Goal: Check status: Check status

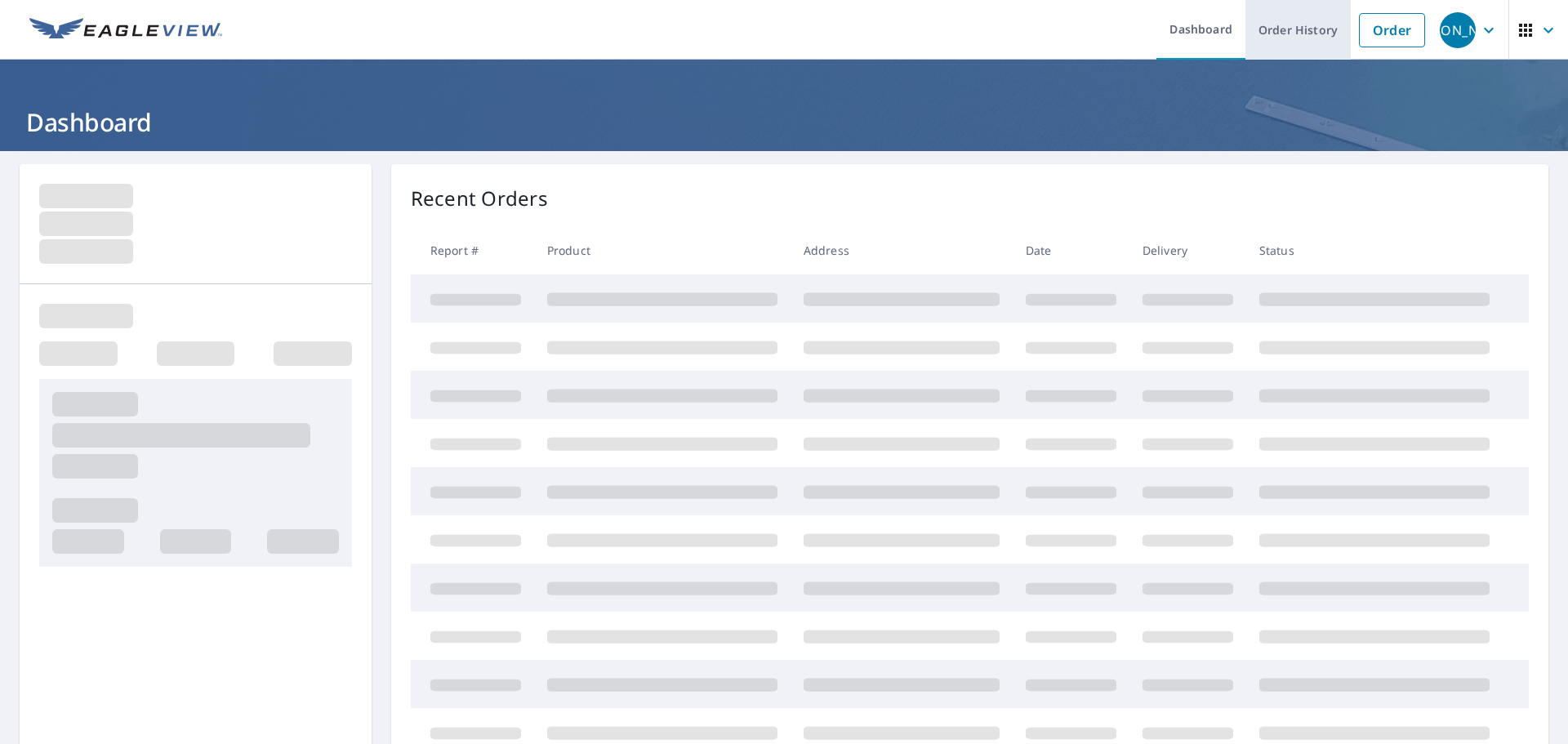
click at [1288, 42] on link "Order History" at bounding box center [1298, 30] width 105 height 60
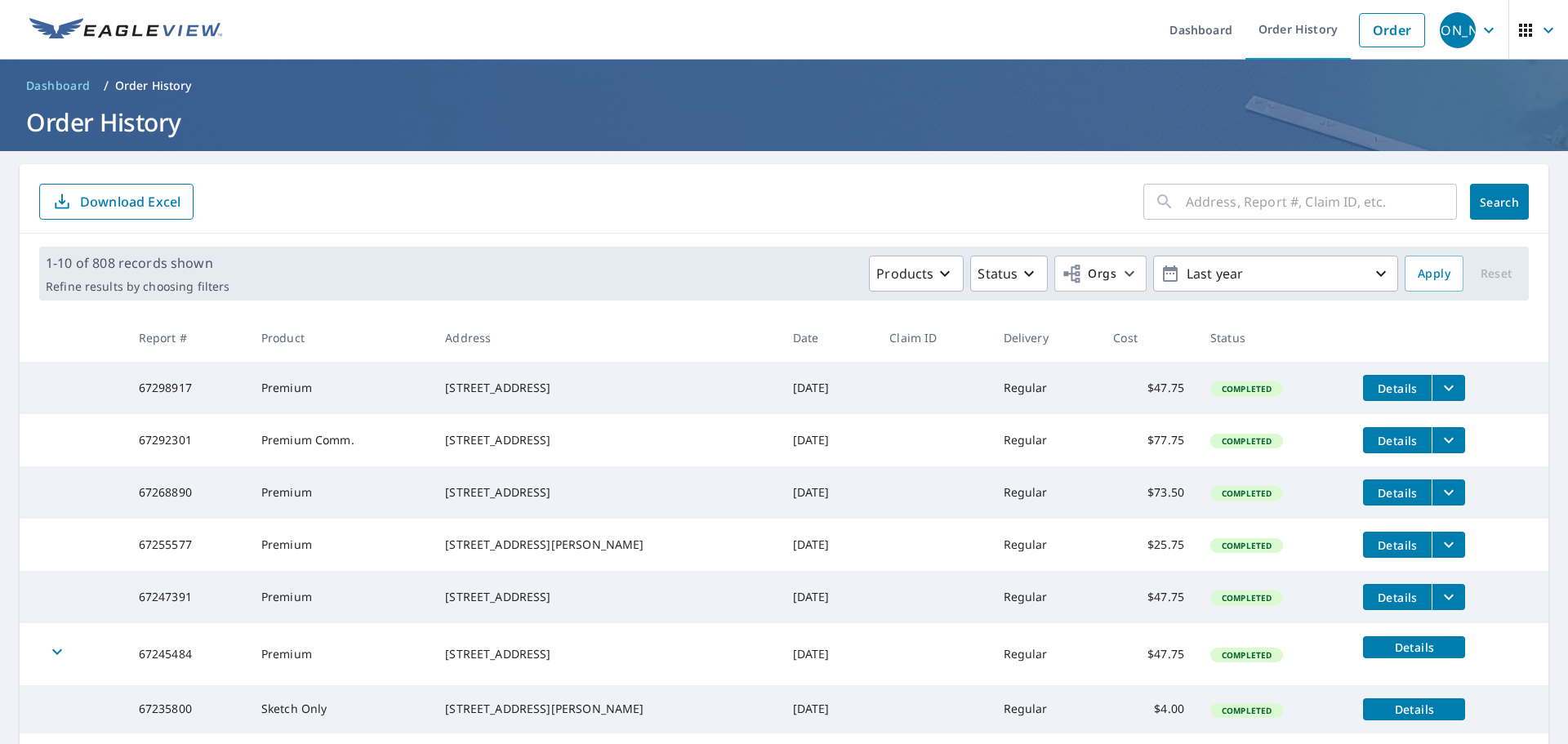
click at [1201, 206] on input "text" at bounding box center [1321, 202] width 271 height 45
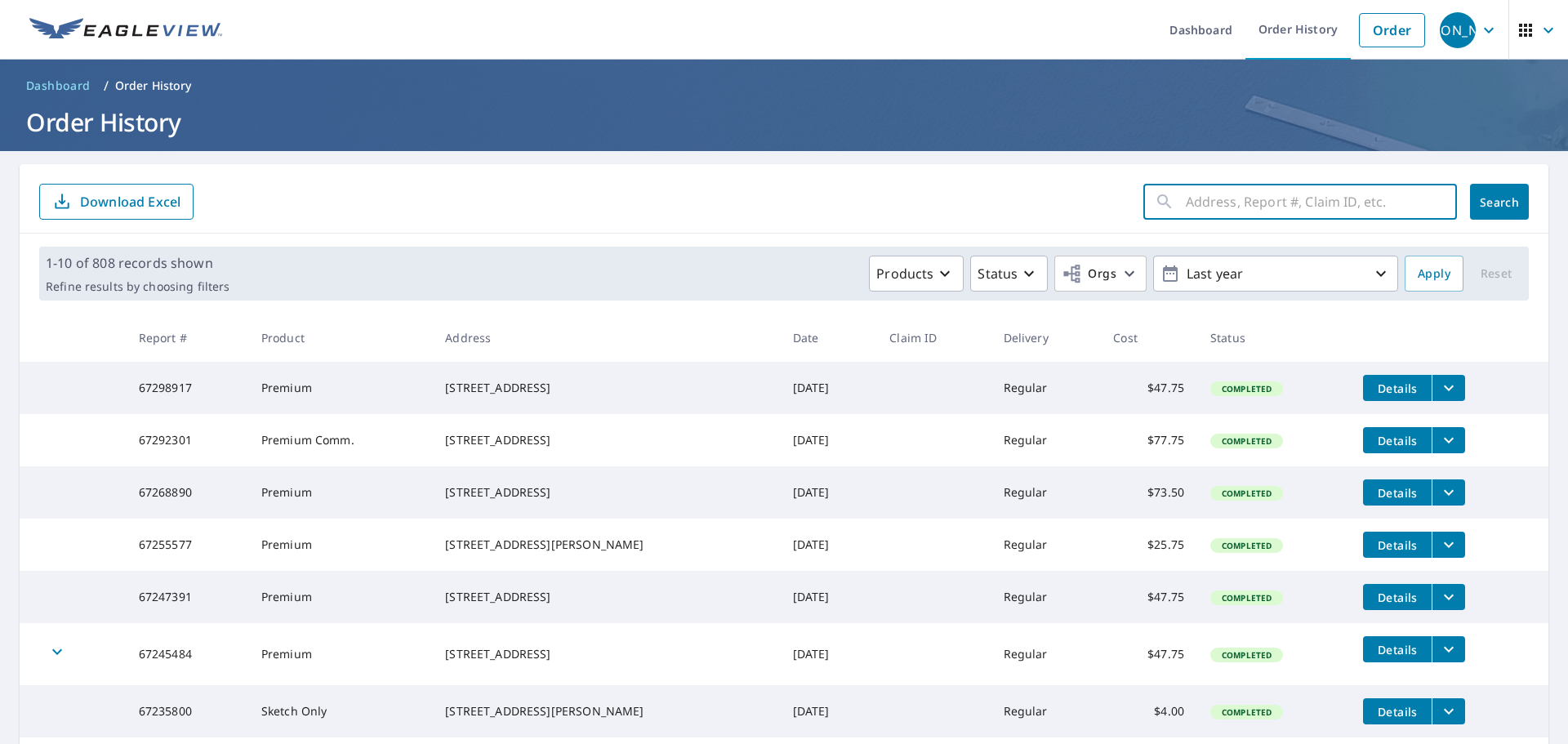
paste input "[STREET_ADDRESS][PERSON_NAME]"
type input "[STREET_ADDRESS][PERSON_NAME]"
click at [1470, 213] on button "Search" at bounding box center [1499, 202] width 59 height 36
